Goal: Download file/media

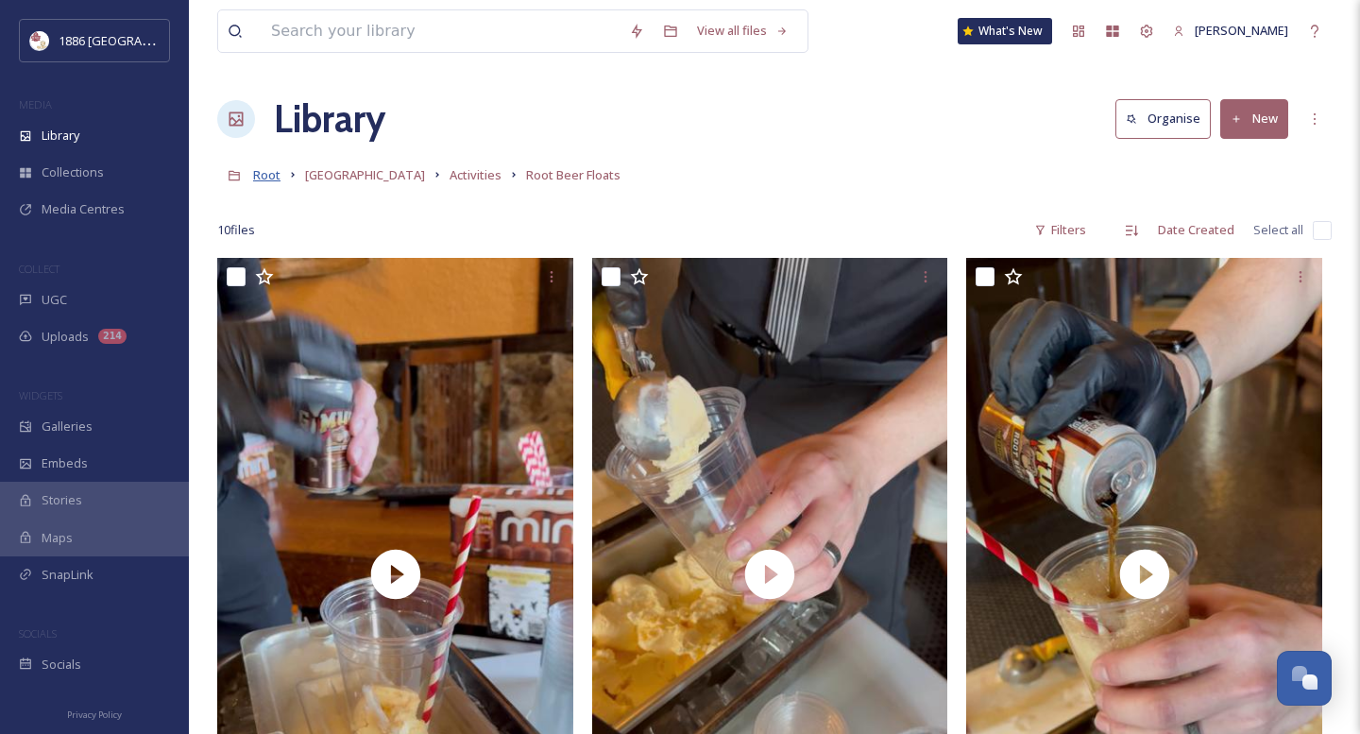
click at [273, 170] on span "Root" at bounding box center [266, 174] width 27 height 17
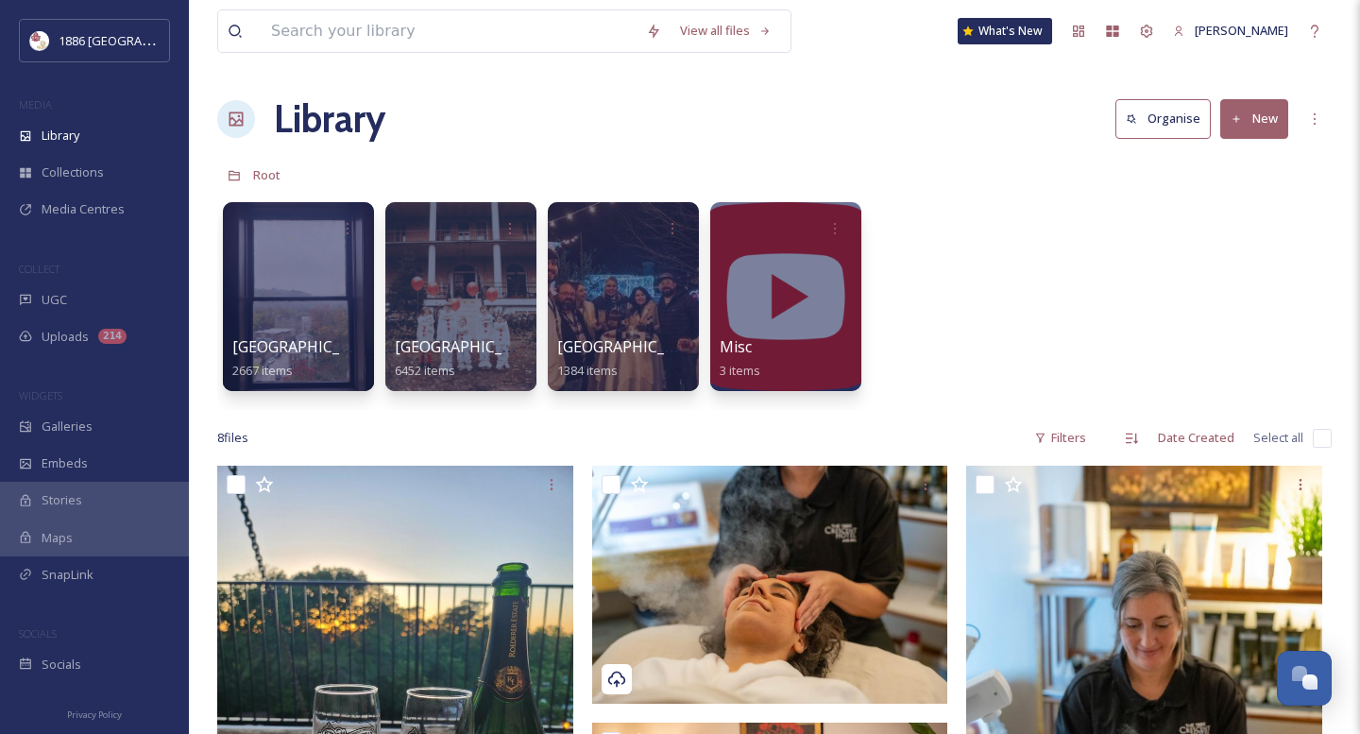
click at [449, 331] on div at bounding box center [460, 296] width 151 height 189
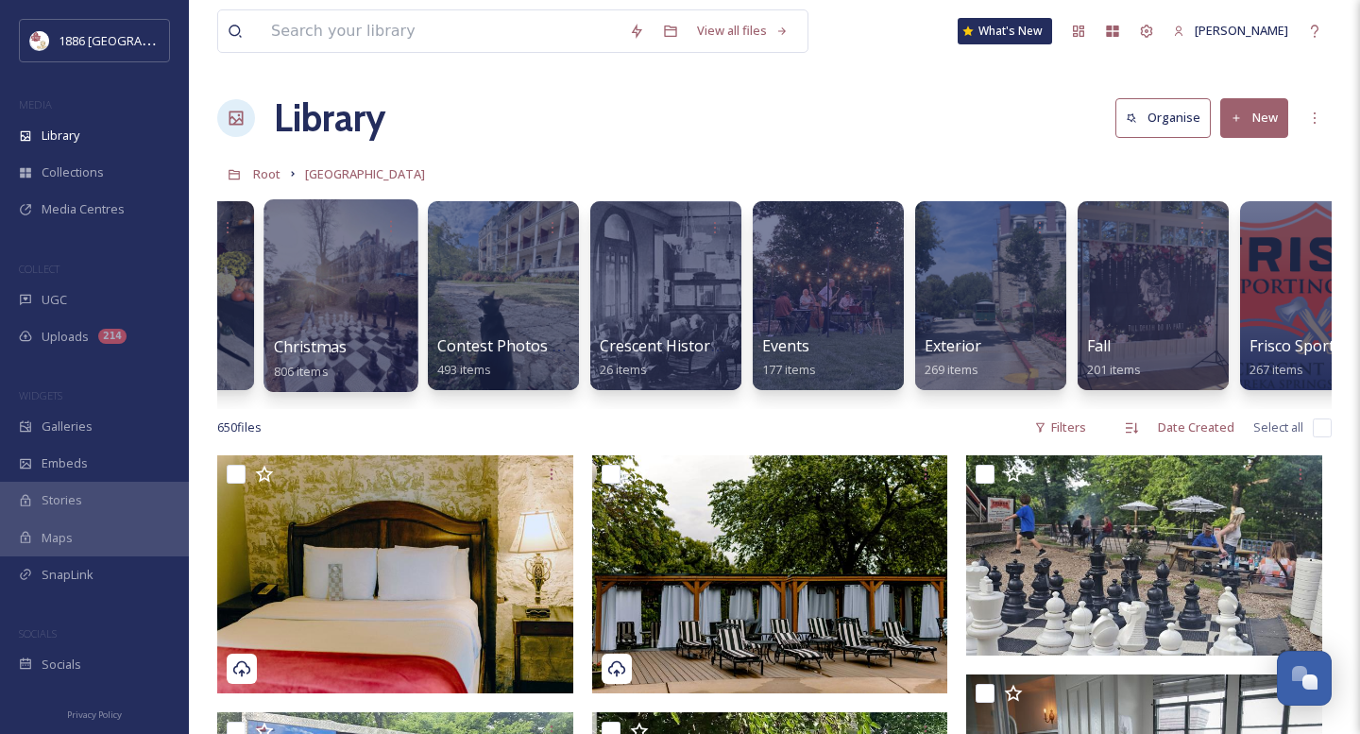
scroll to position [0, 610]
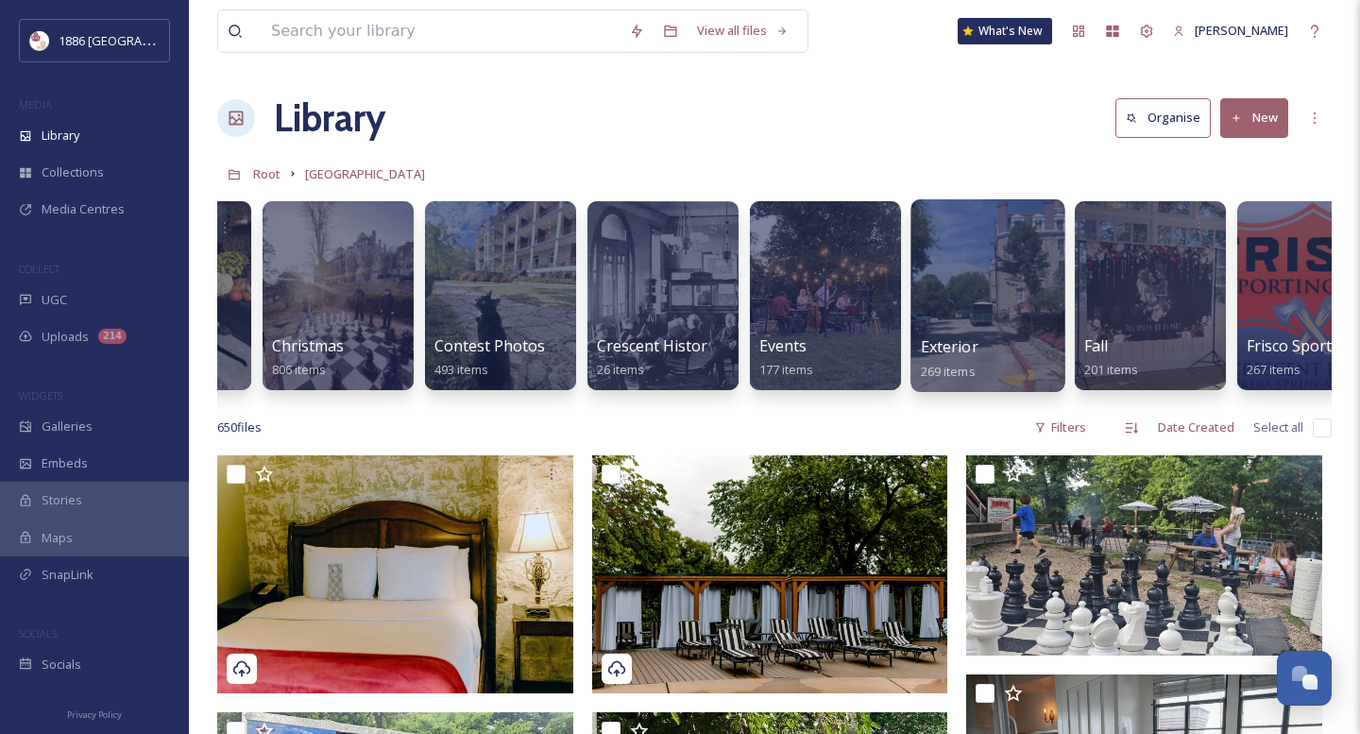
click at [992, 358] on div "Exterior 269 items" at bounding box center [988, 358] width 135 height 47
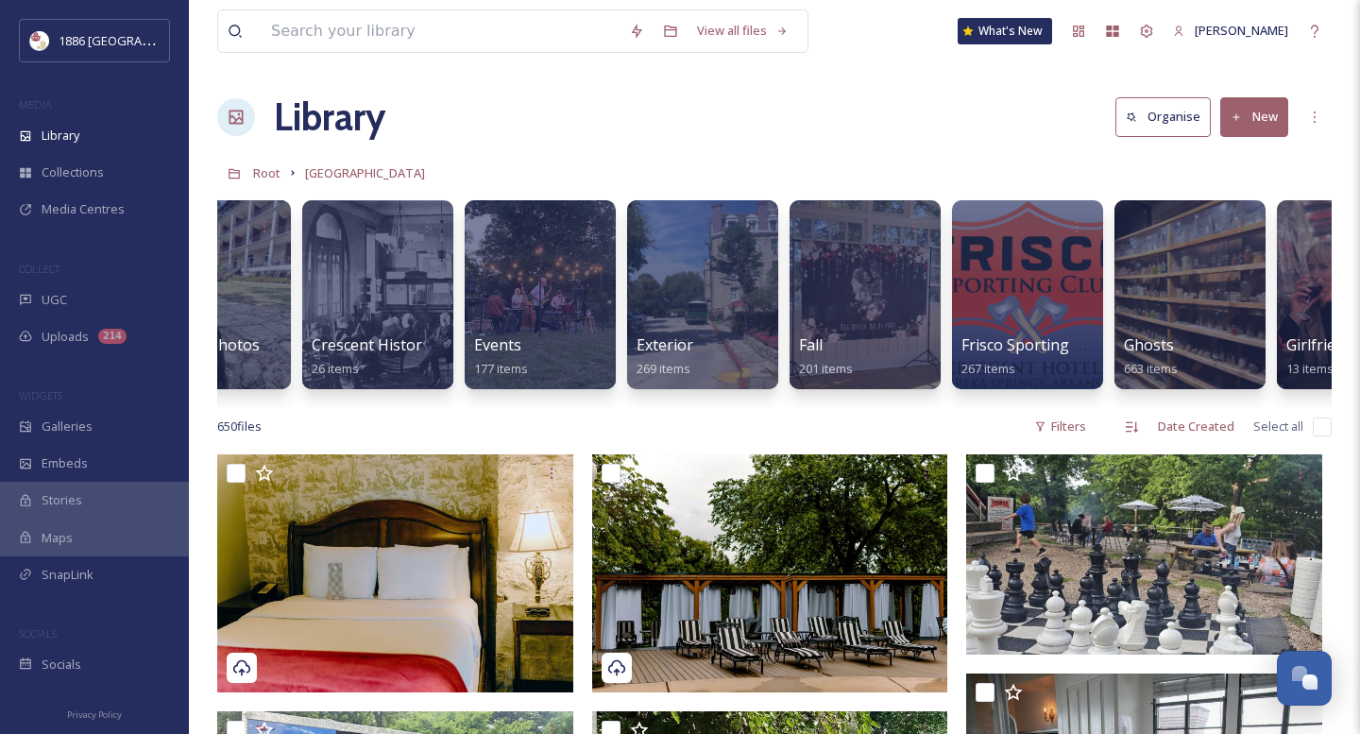
scroll to position [0, 894]
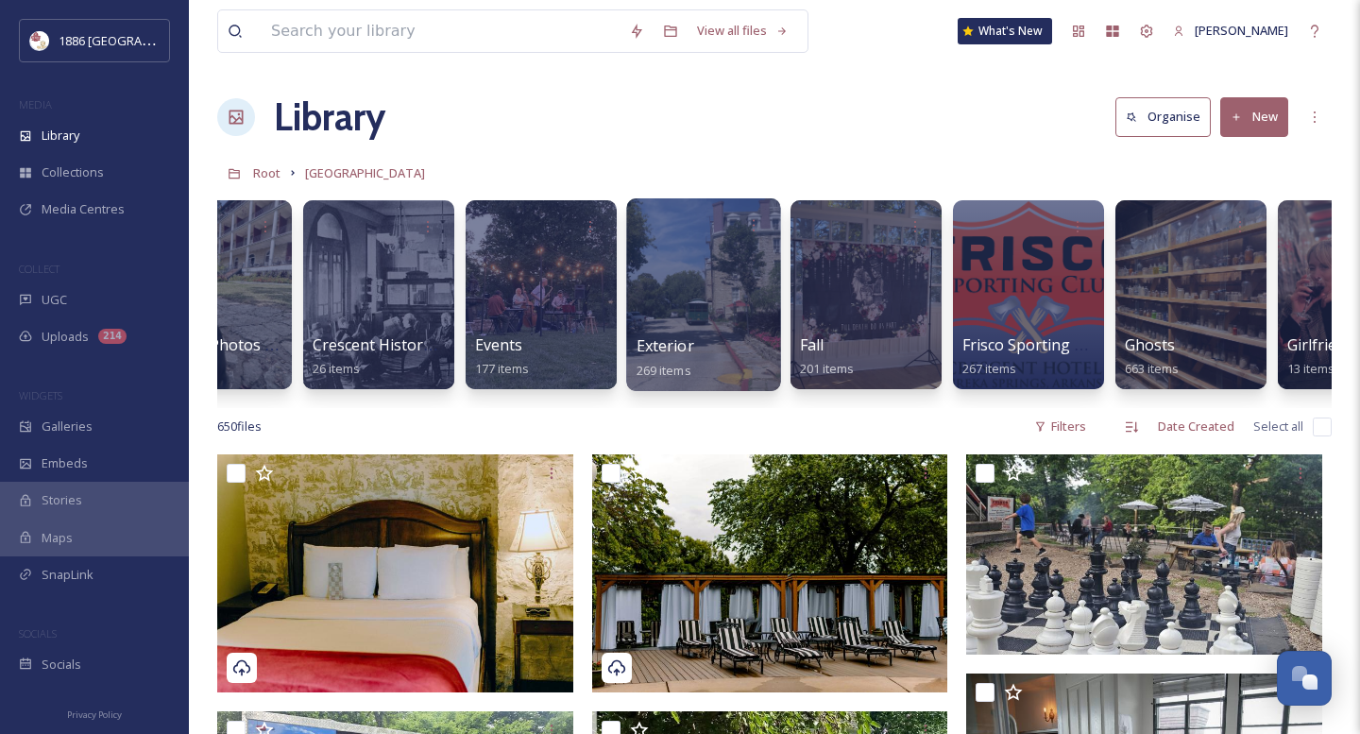
click at [695, 318] on div at bounding box center [703, 294] width 154 height 193
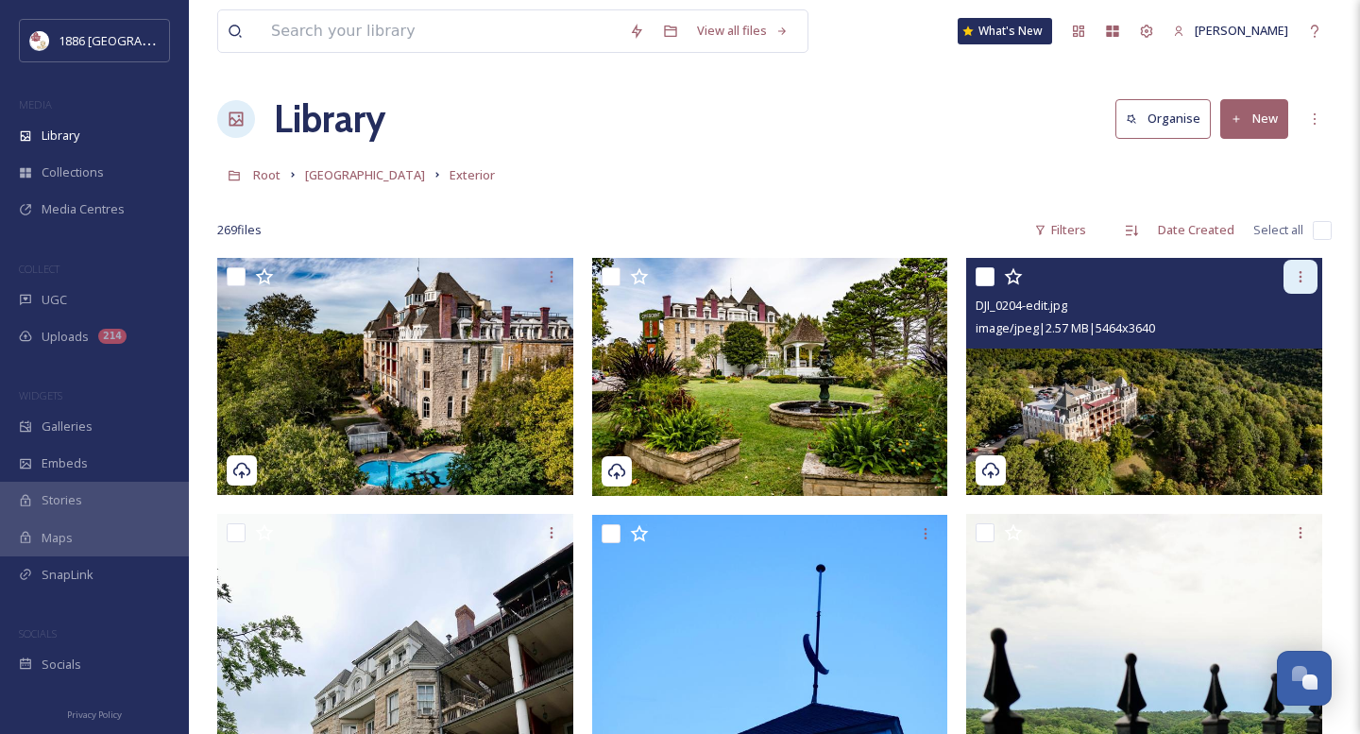
click at [1311, 274] on div at bounding box center [1300, 277] width 34 height 34
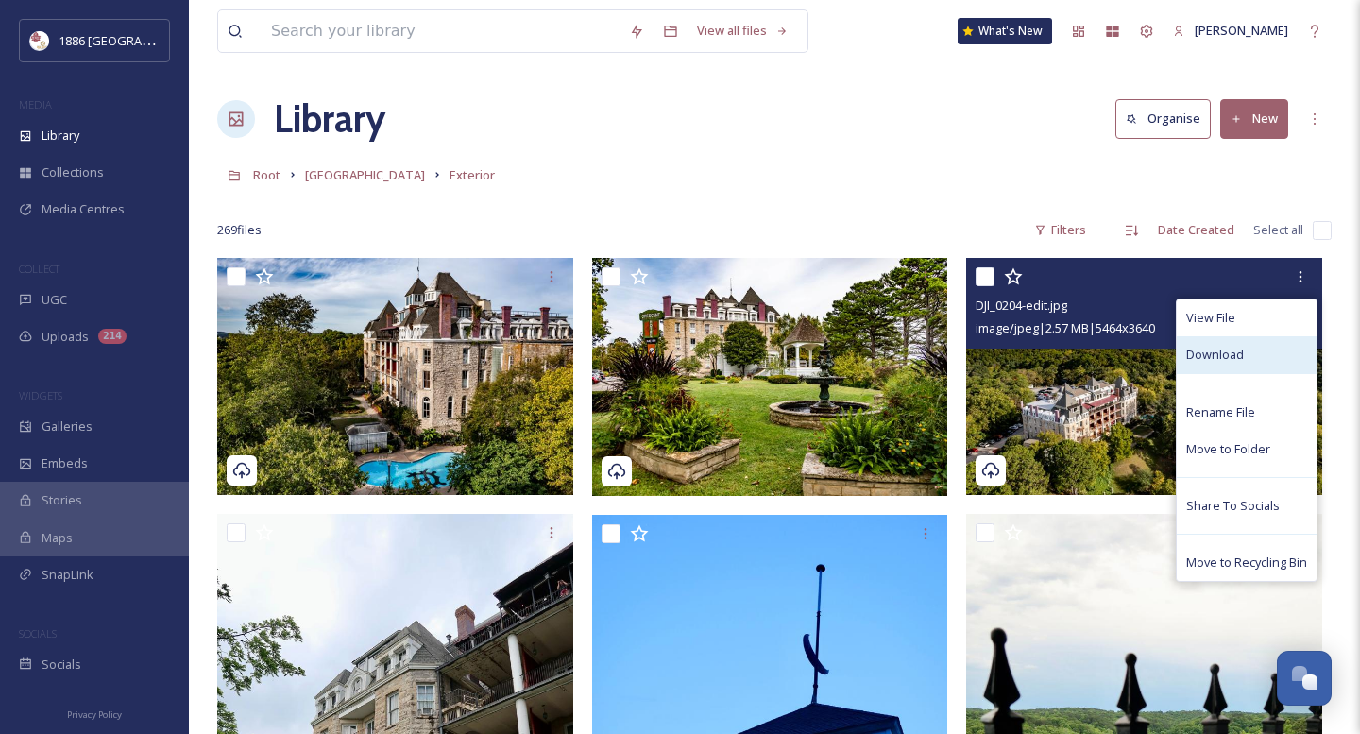
click at [1239, 365] on div "Download" at bounding box center [1247, 354] width 140 height 37
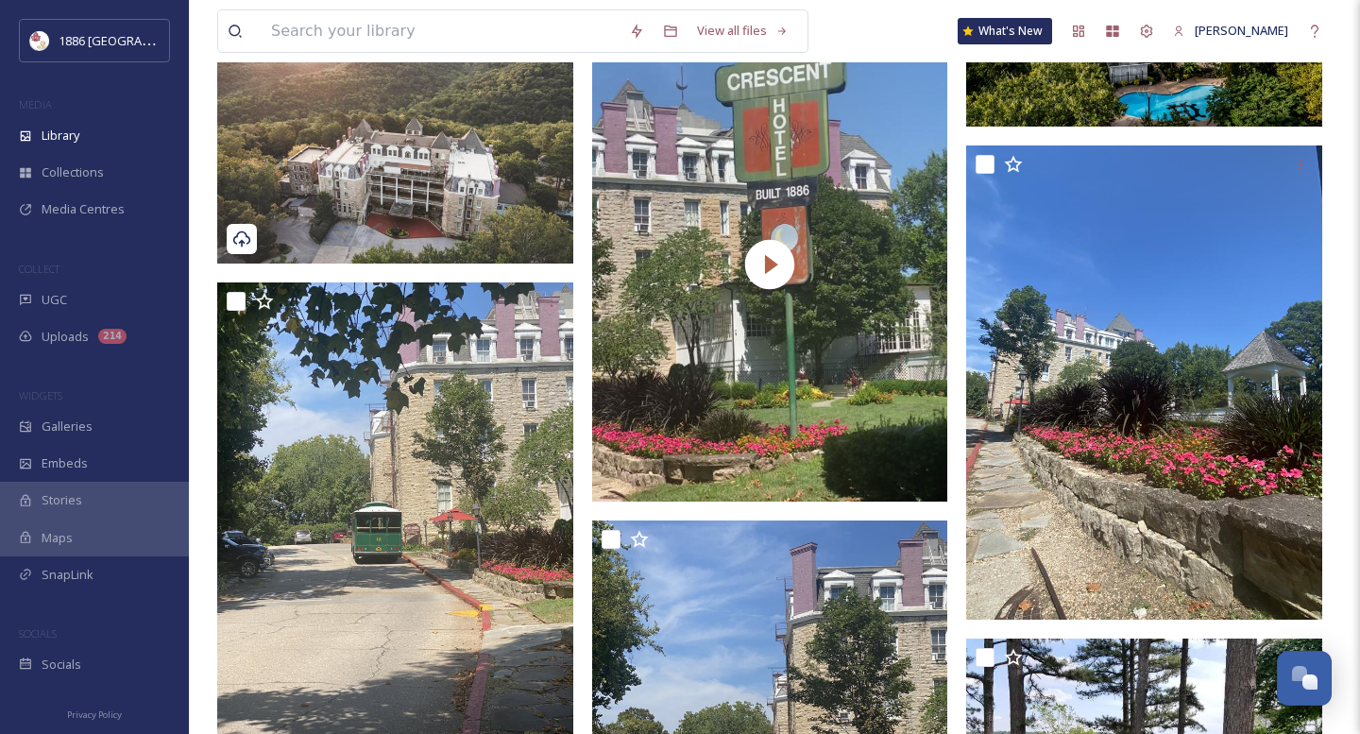
scroll to position [7976, 0]
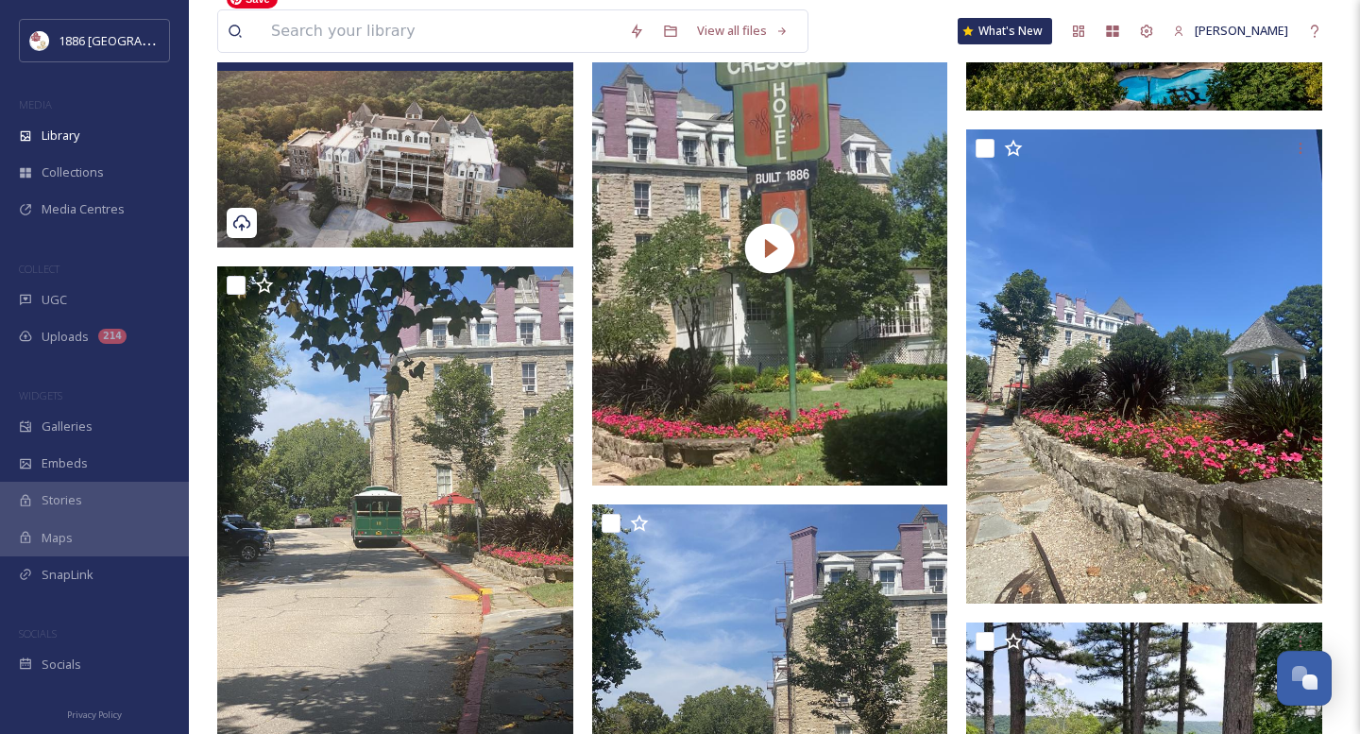
click at [453, 203] on img at bounding box center [395, 113] width 356 height 267
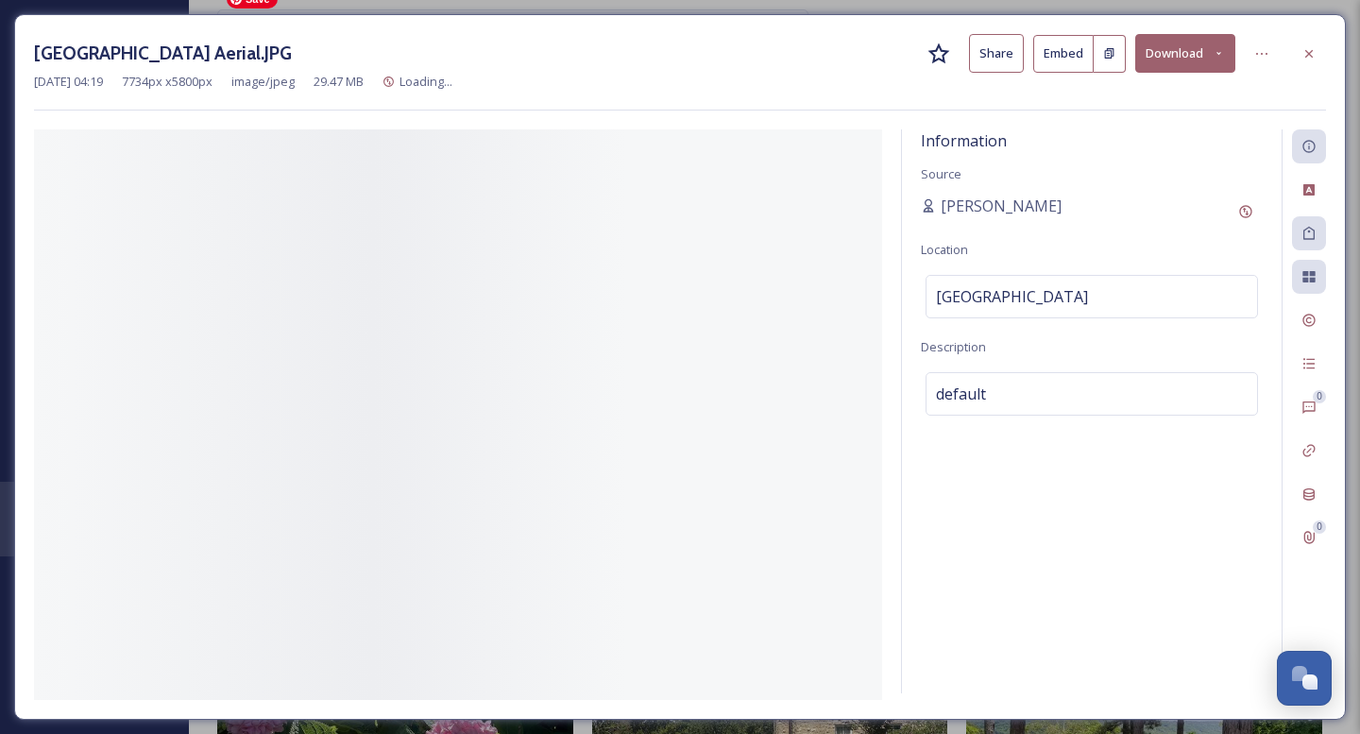
scroll to position [7690, 0]
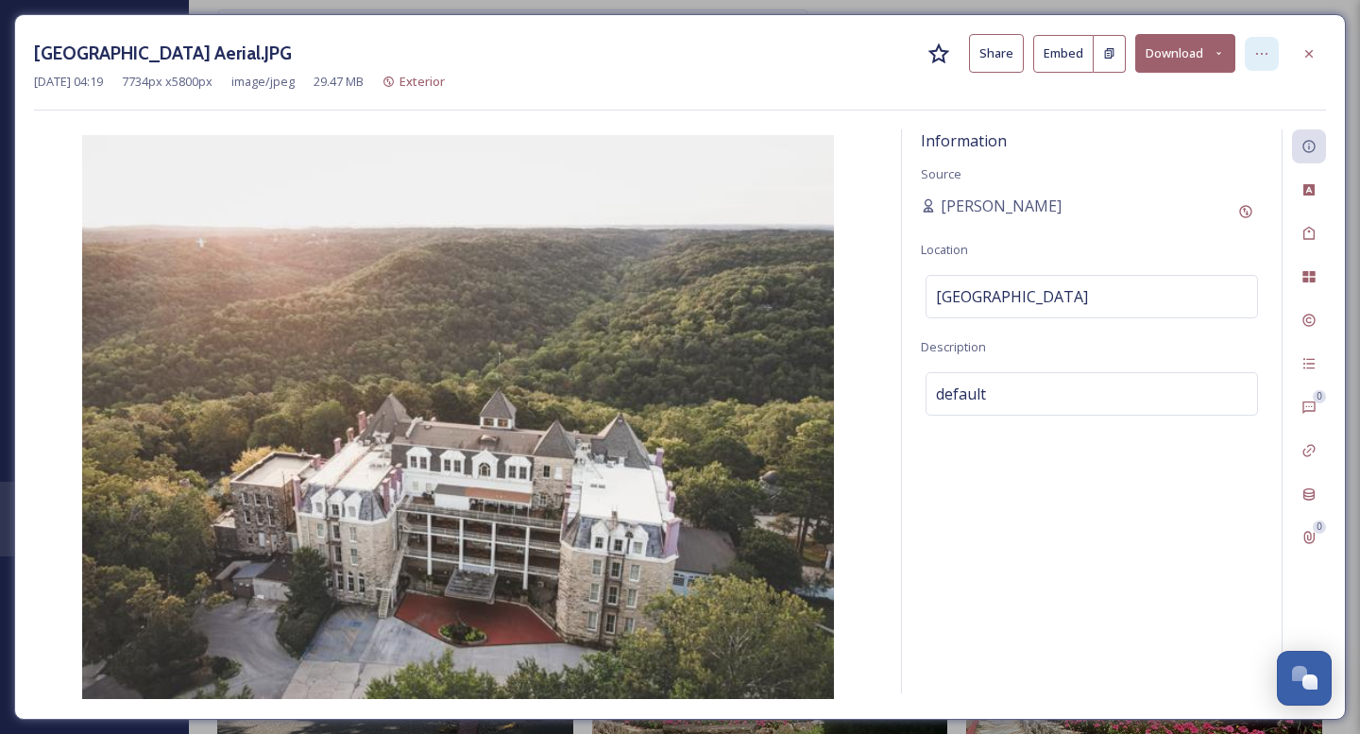
click at [1266, 48] on icon at bounding box center [1261, 53] width 15 height 15
click at [1178, 59] on button "Download" at bounding box center [1185, 53] width 100 height 39
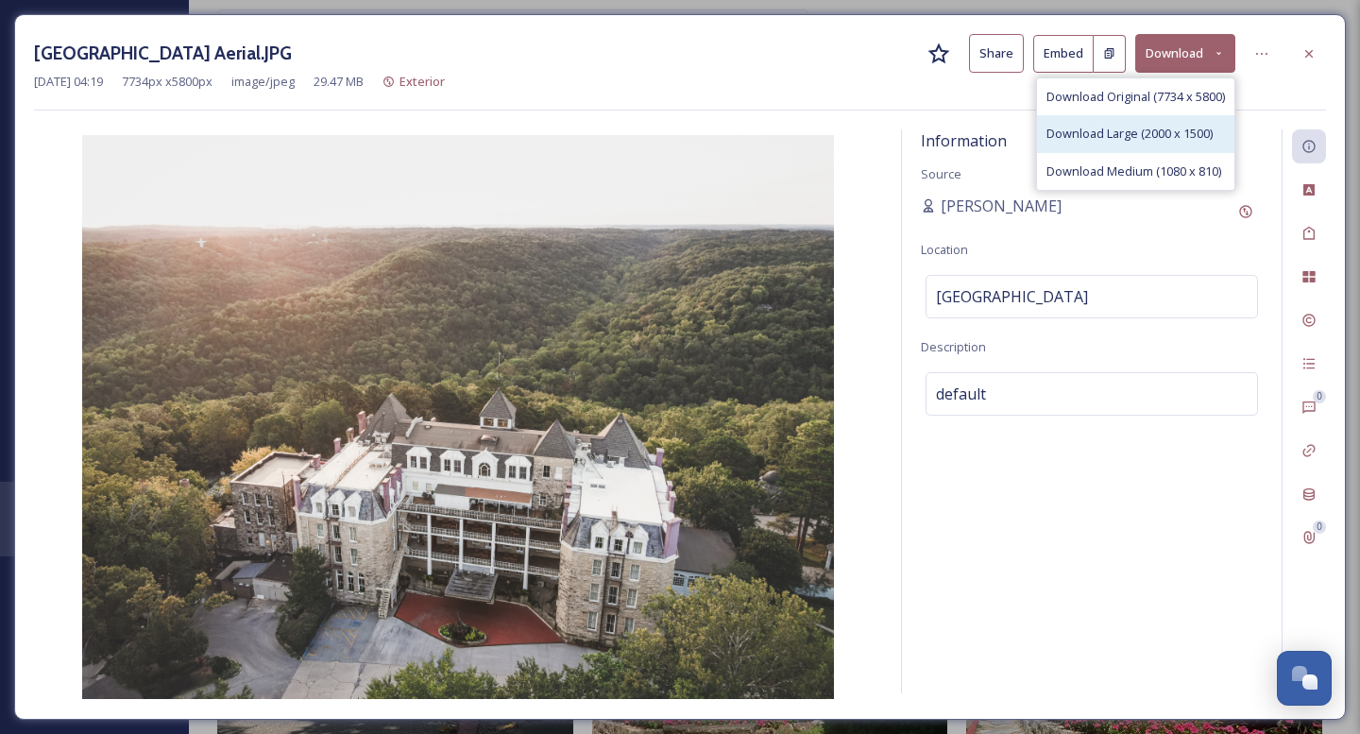
click at [1149, 137] on span "Download Large (2000 x 1500)" at bounding box center [1129, 134] width 166 height 18
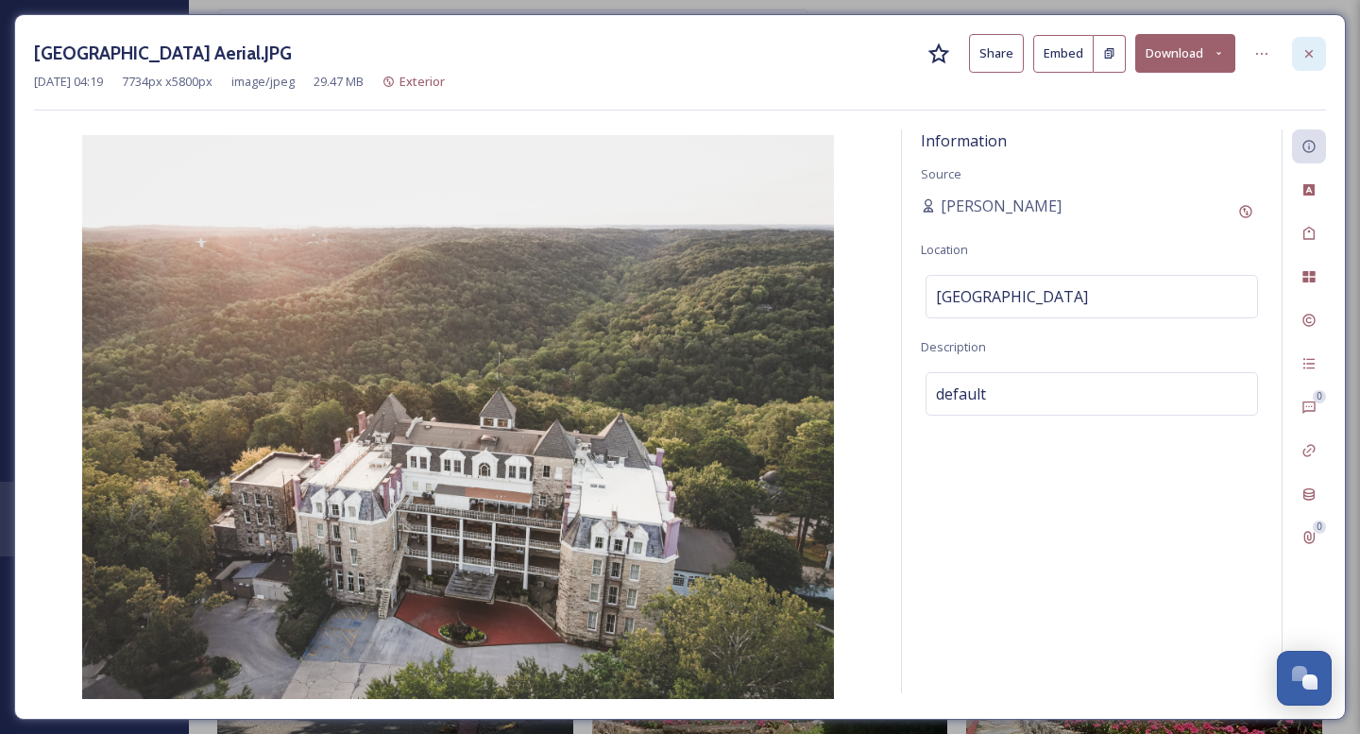
click at [1304, 51] on icon at bounding box center [1308, 53] width 15 height 15
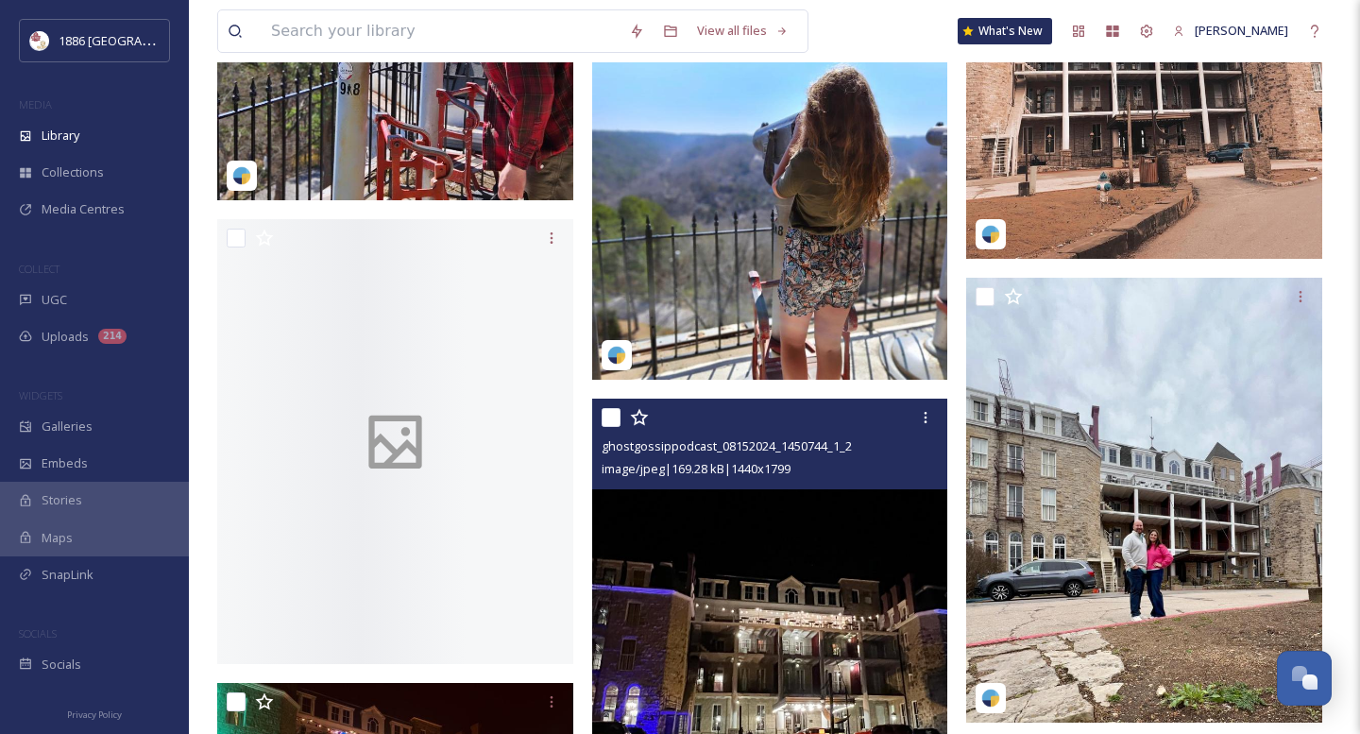
scroll to position [13214, 0]
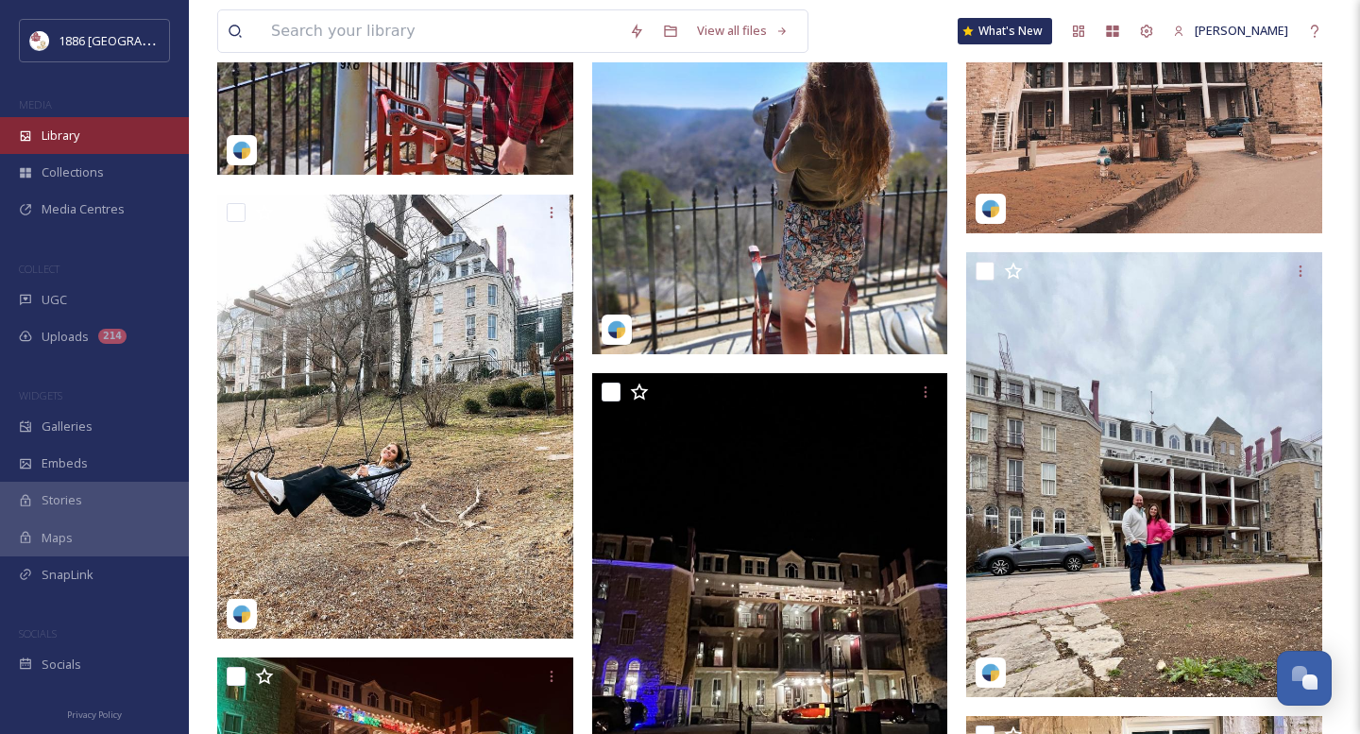
click at [93, 128] on div "Library" at bounding box center [94, 135] width 189 height 37
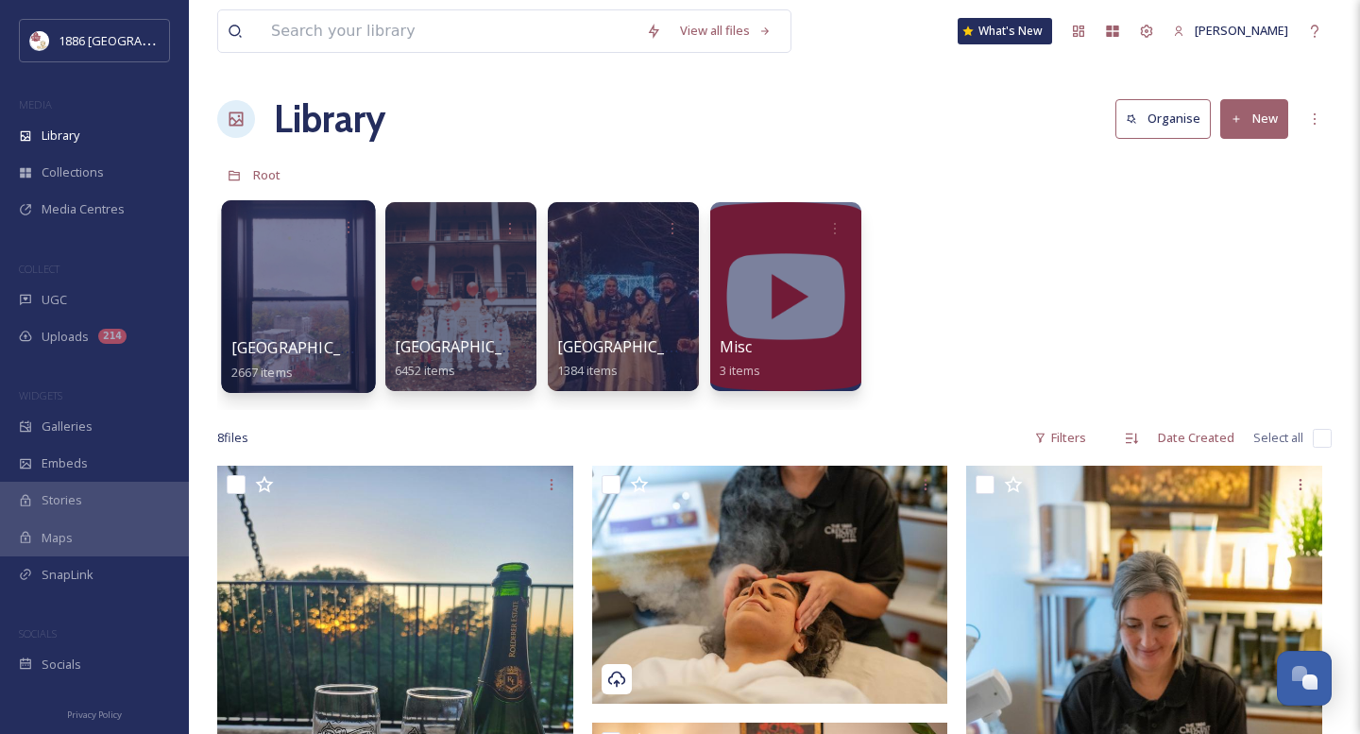
click at [328, 328] on div at bounding box center [298, 296] width 154 height 193
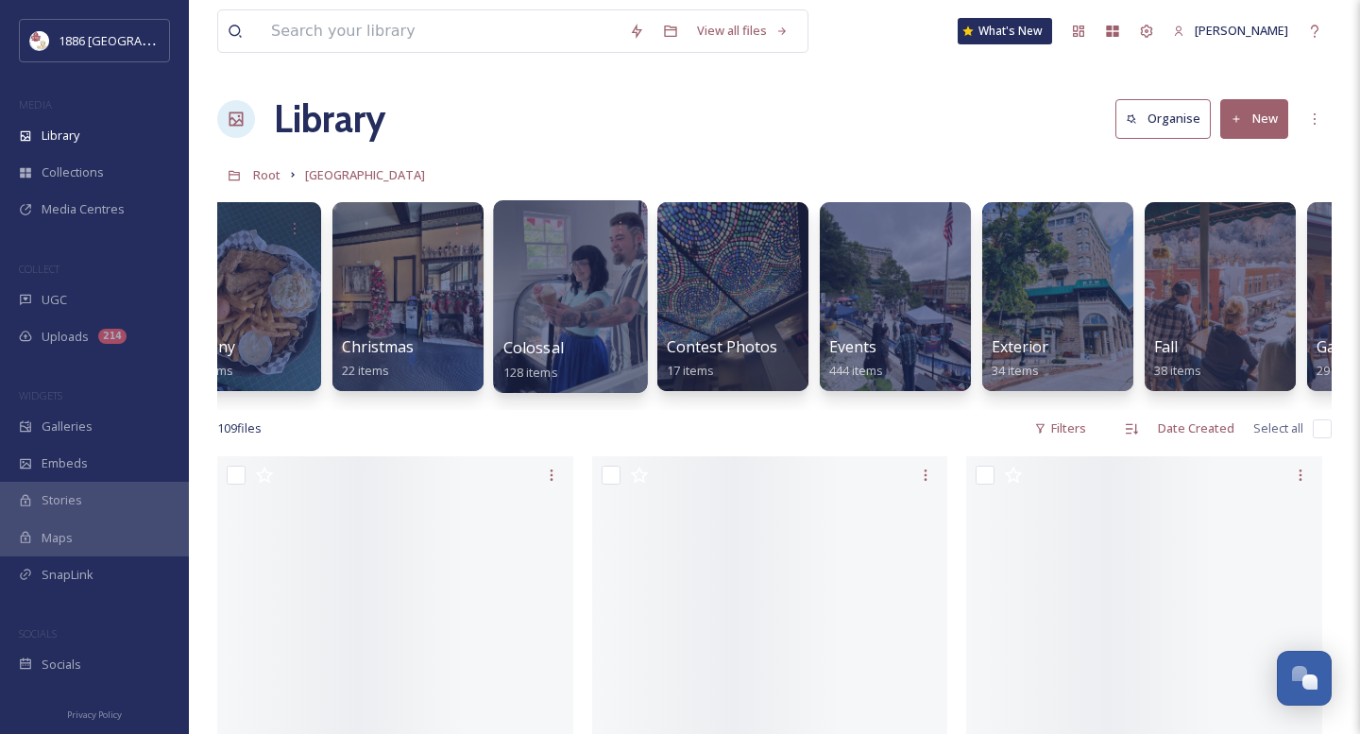
scroll to position [0, 248]
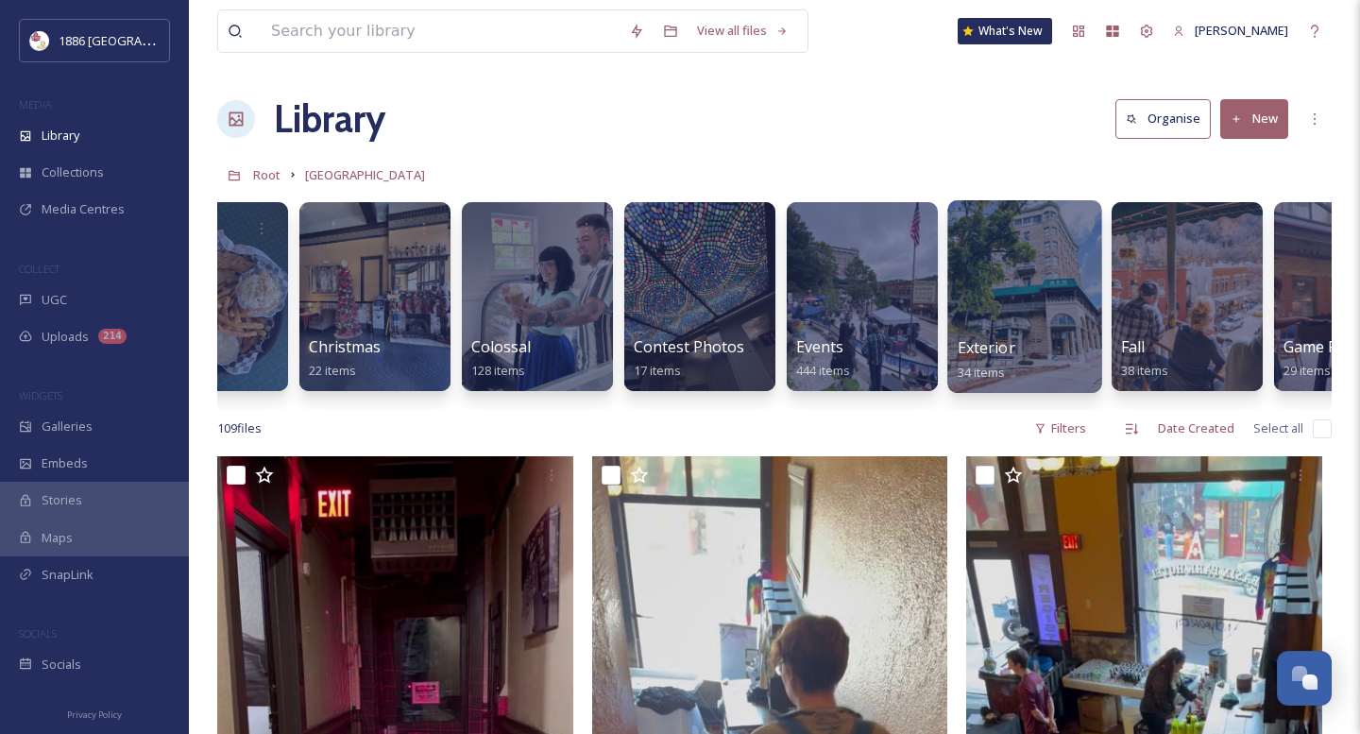
click at [989, 361] on div "Exterior 34 items" at bounding box center [1025, 359] width 135 height 47
click at [984, 359] on div "Exterior 34 items" at bounding box center [1025, 359] width 135 height 47
click at [1041, 263] on div at bounding box center [1024, 296] width 154 height 193
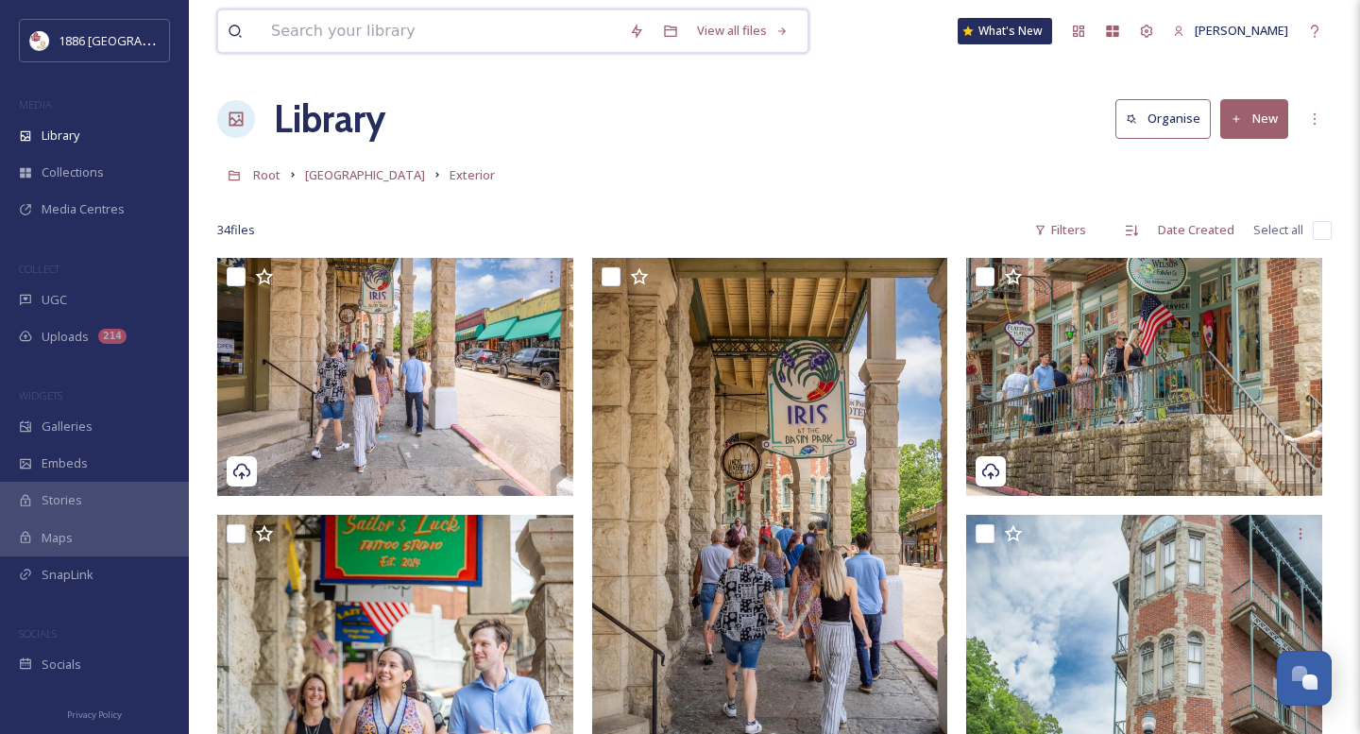
click at [525, 29] on input at bounding box center [441, 31] width 358 height 42
type input "aerial"
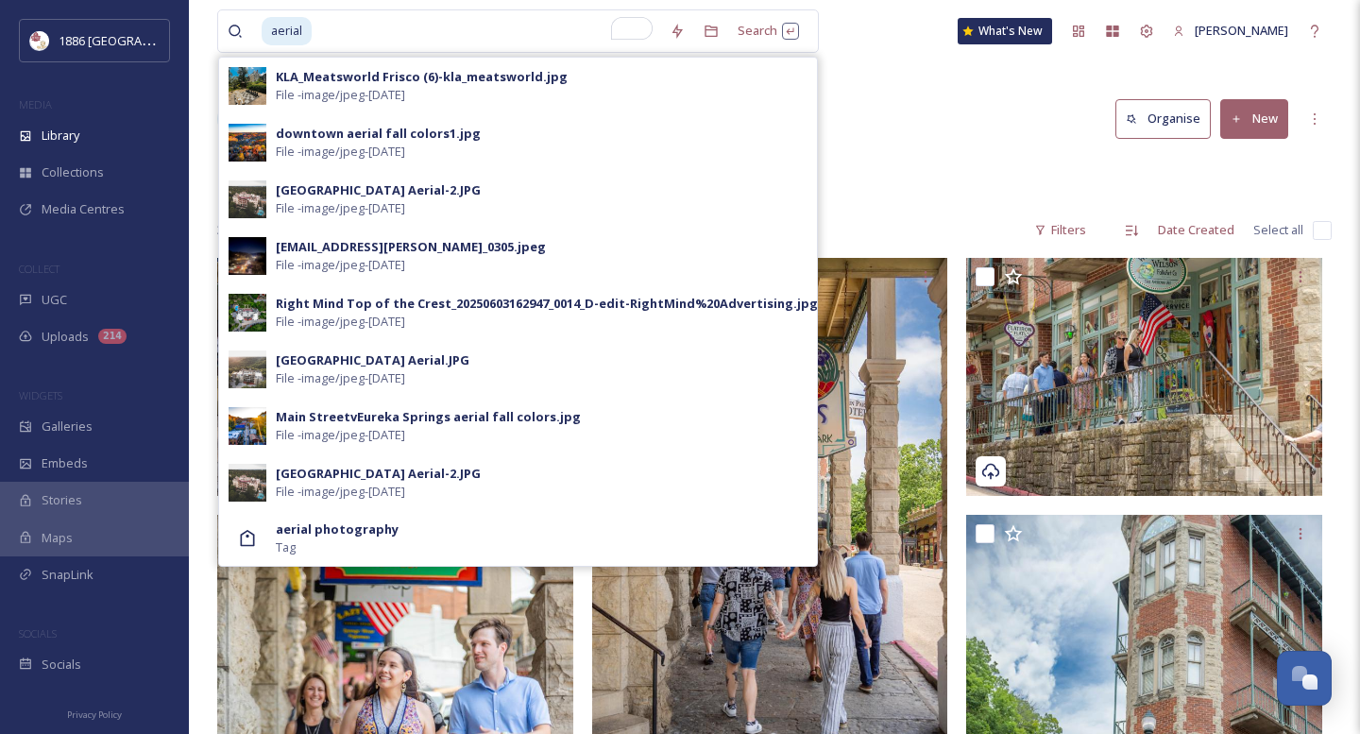
click at [978, 215] on div "34 file s Filters Date Created Select all" at bounding box center [774, 230] width 1114 height 37
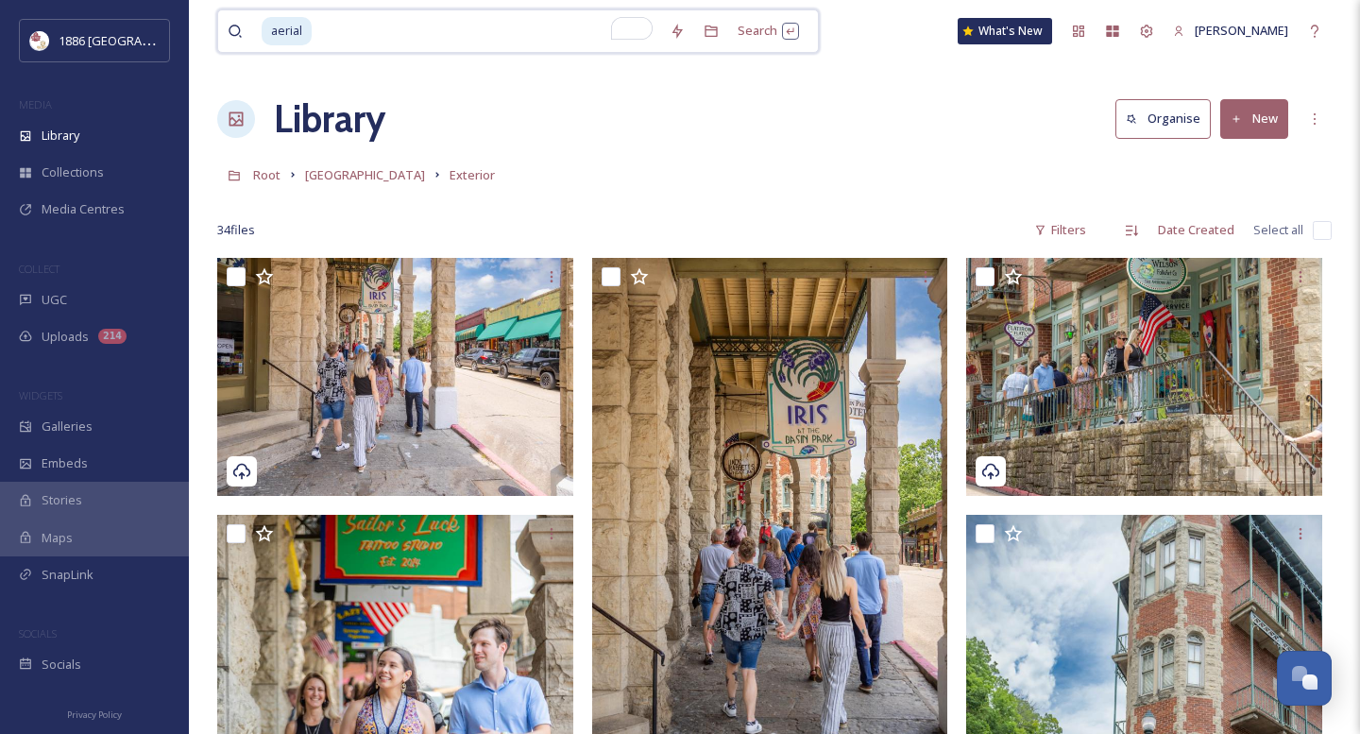
click at [512, 19] on input "To enrich screen reader interactions, please activate Accessibility in Grammarl…" at bounding box center [487, 31] width 347 height 42
type input "a"
type input "0218"
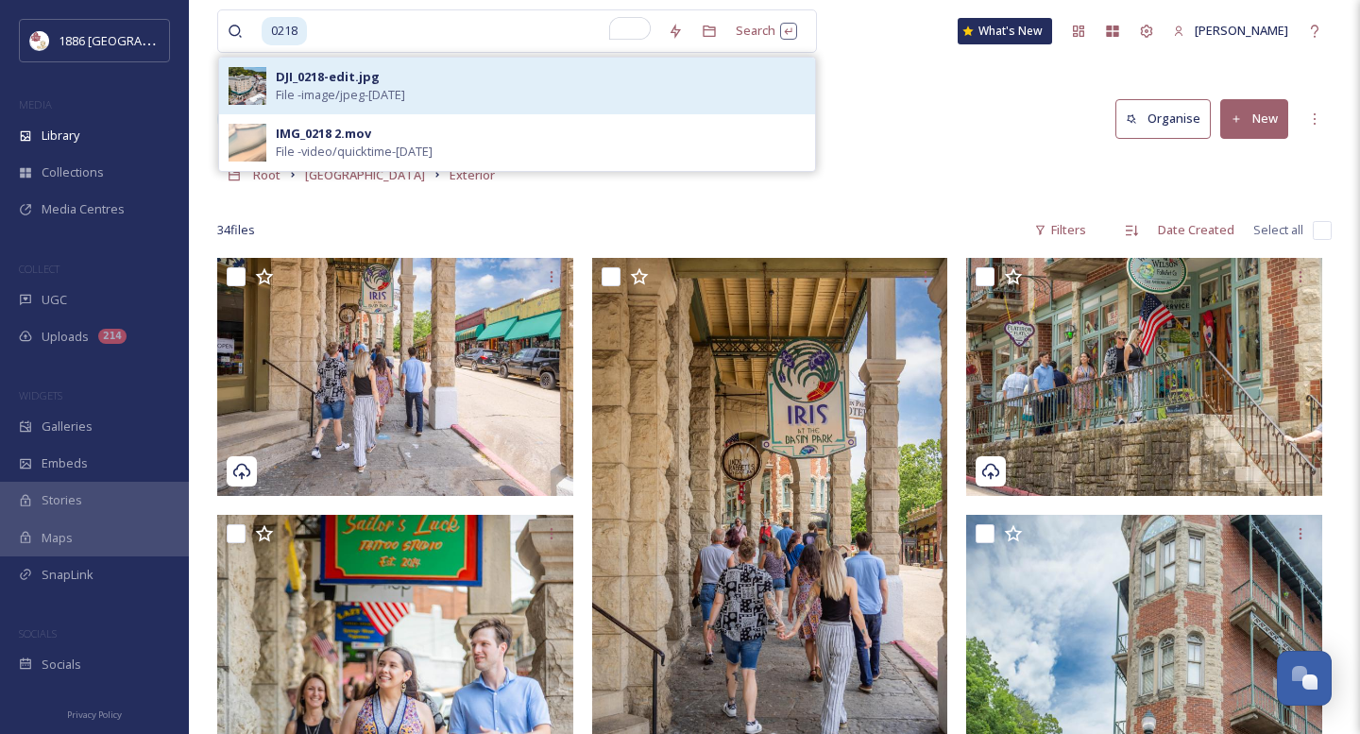
click at [479, 88] on div "DJI_0218-edit.jpg File - image/jpeg - [DATE]" at bounding box center [541, 86] width 530 height 36
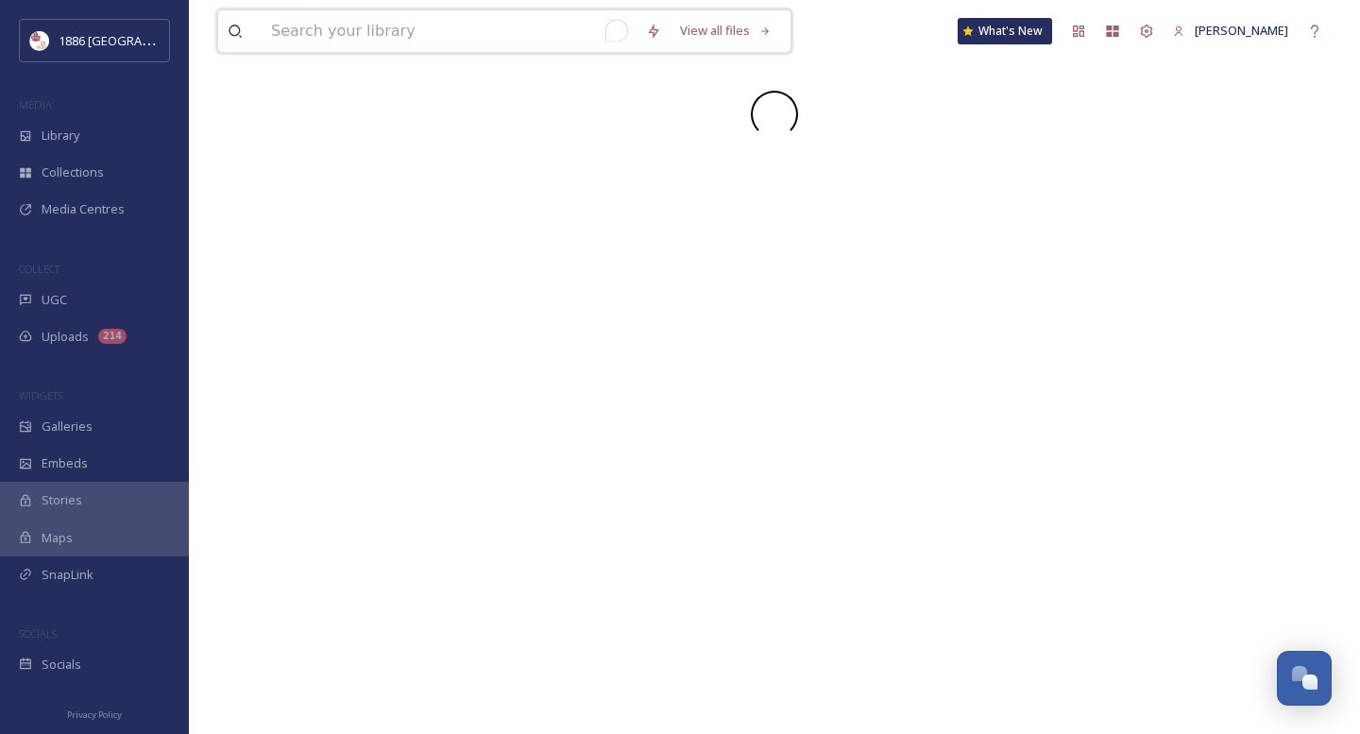
click at [507, 21] on input "To enrich screen reader interactions, please activate Accessibility in Grammarl…" at bounding box center [449, 31] width 375 height 42
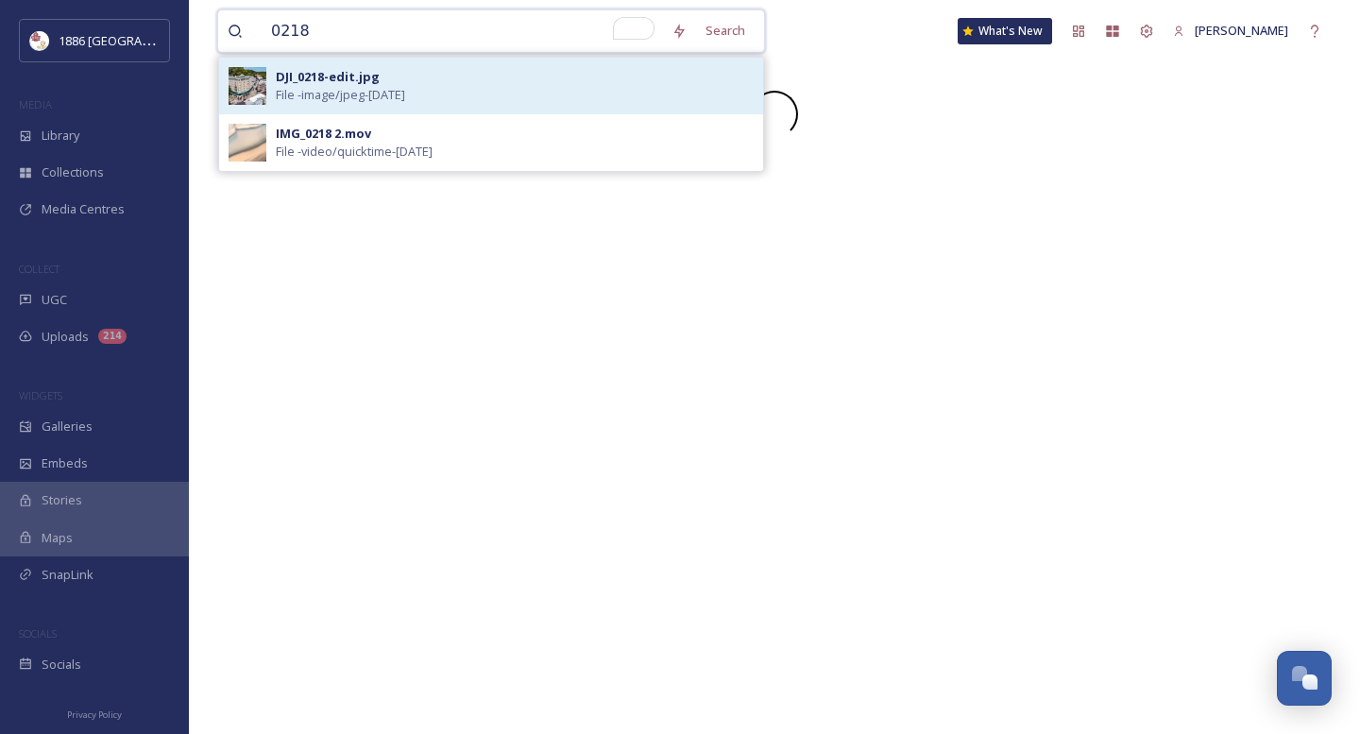
type input "0218"
click at [558, 78] on div "DJI_0218-edit.jpg File - image/jpeg - [DATE]" at bounding box center [515, 86] width 478 height 36
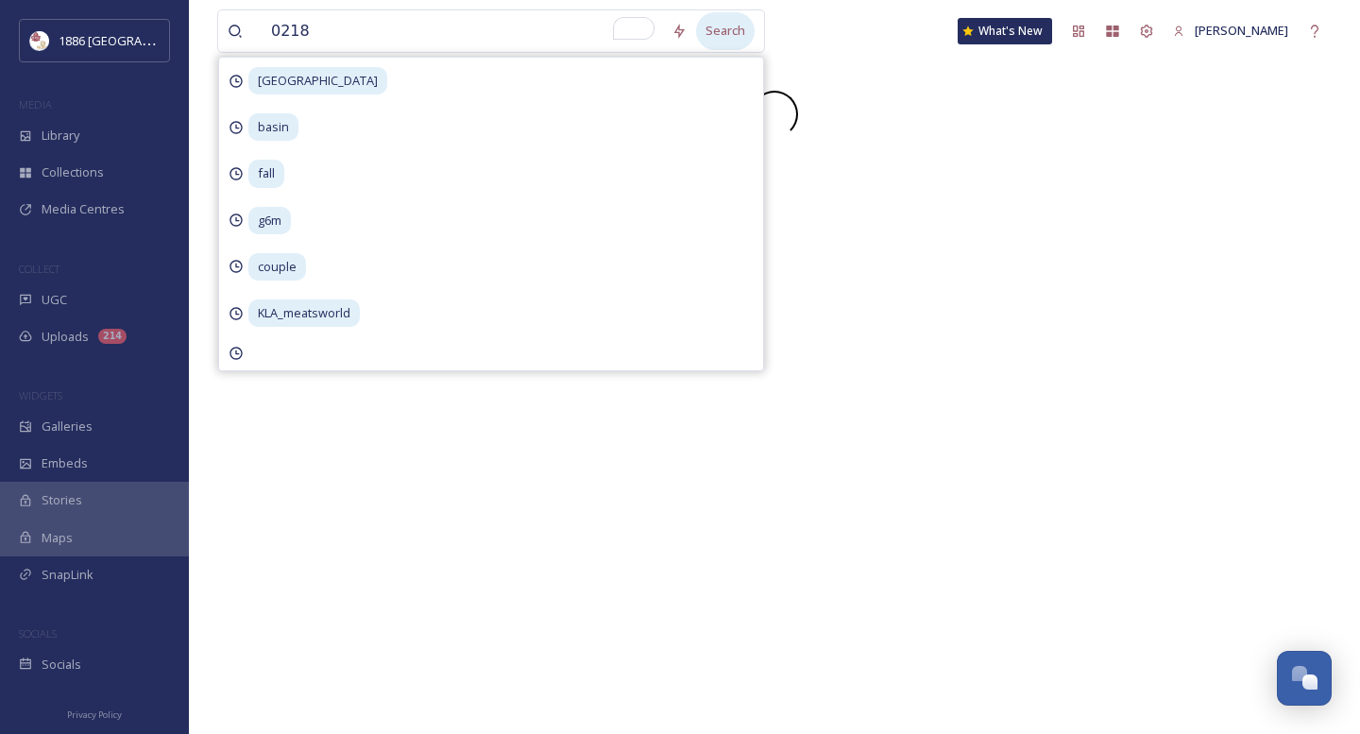
click at [742, 30] on div "Search" at bounding box center [725, 30] width 59 height 37
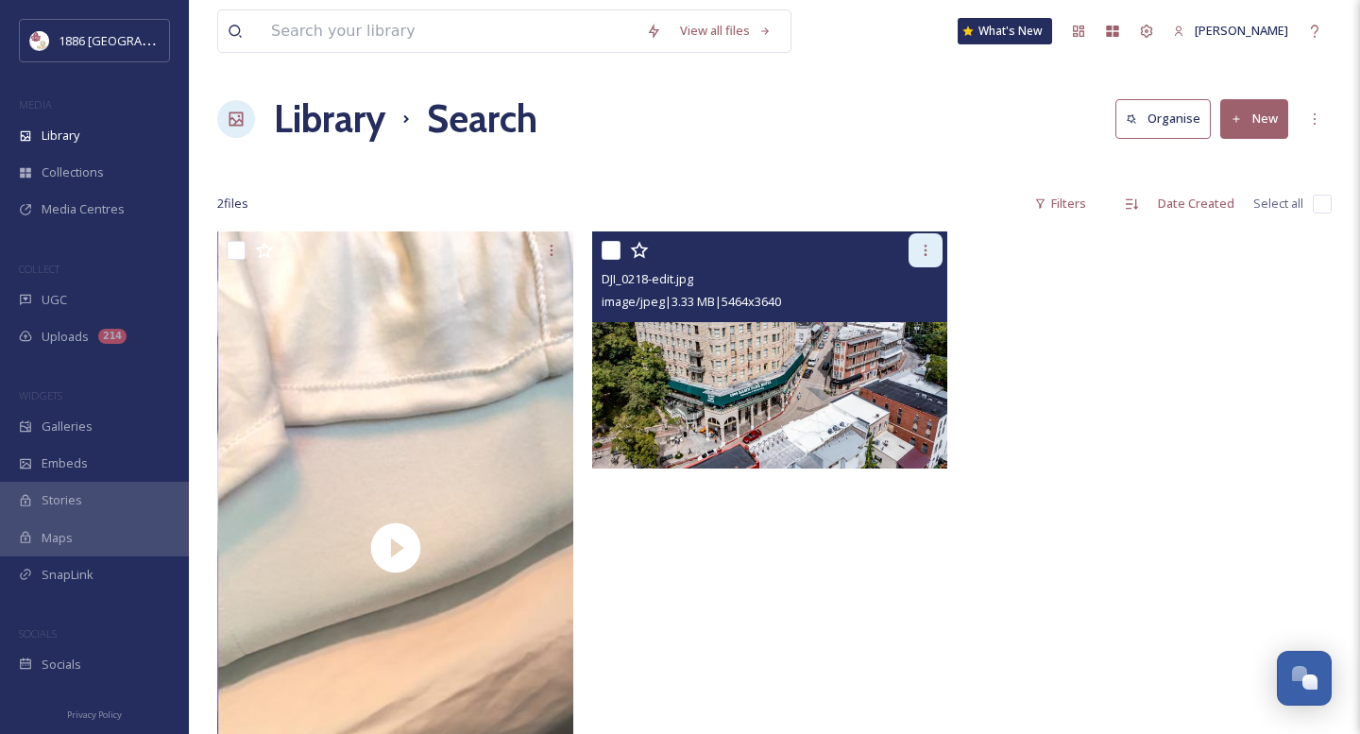
click at [924, 255] on icon at bounding box center [925, 250] width 15 height 15
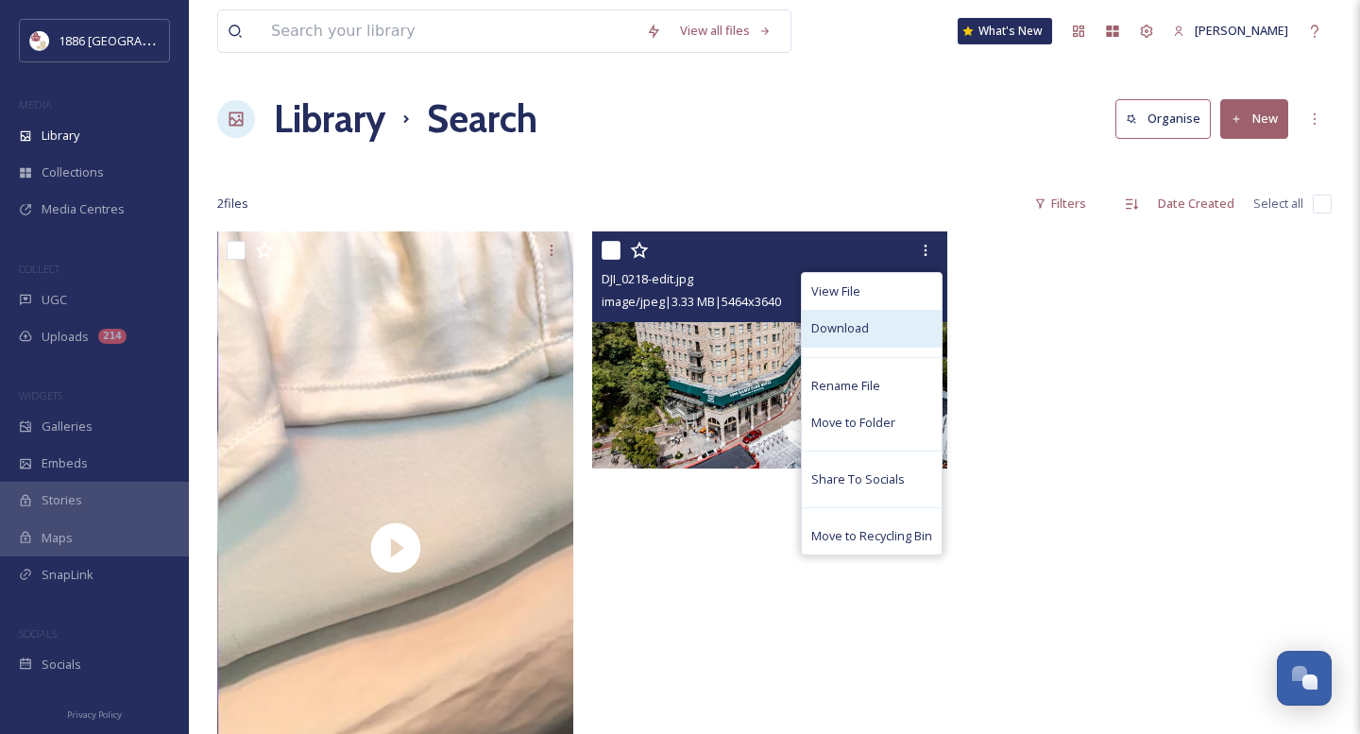
click at [893, 323] on div "Download" at bounding box center [872, 328] width 140 height 37
